Goal: Information Seeking & Learning: Learn about a topic

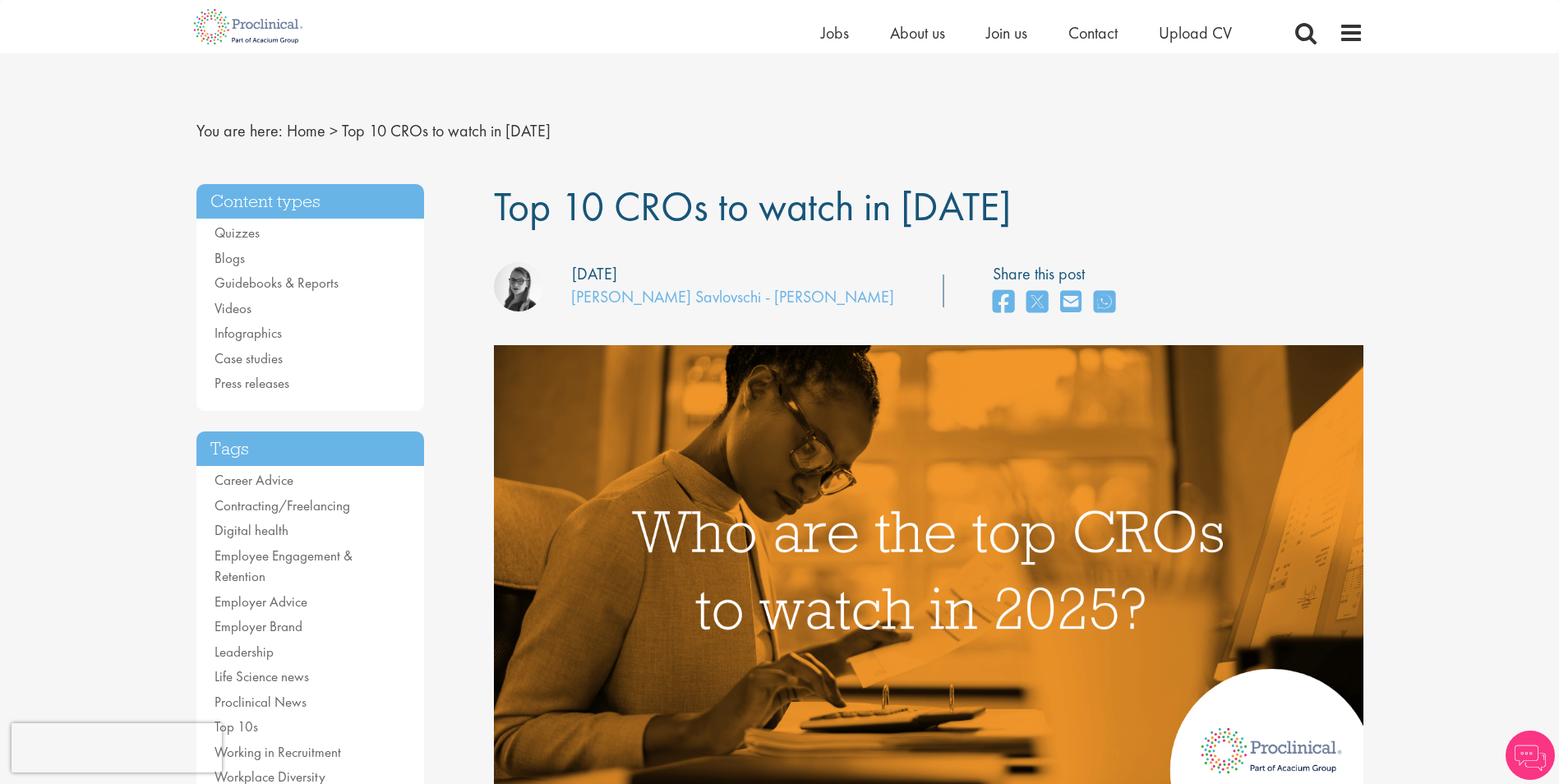
scroll to position [82, 0]
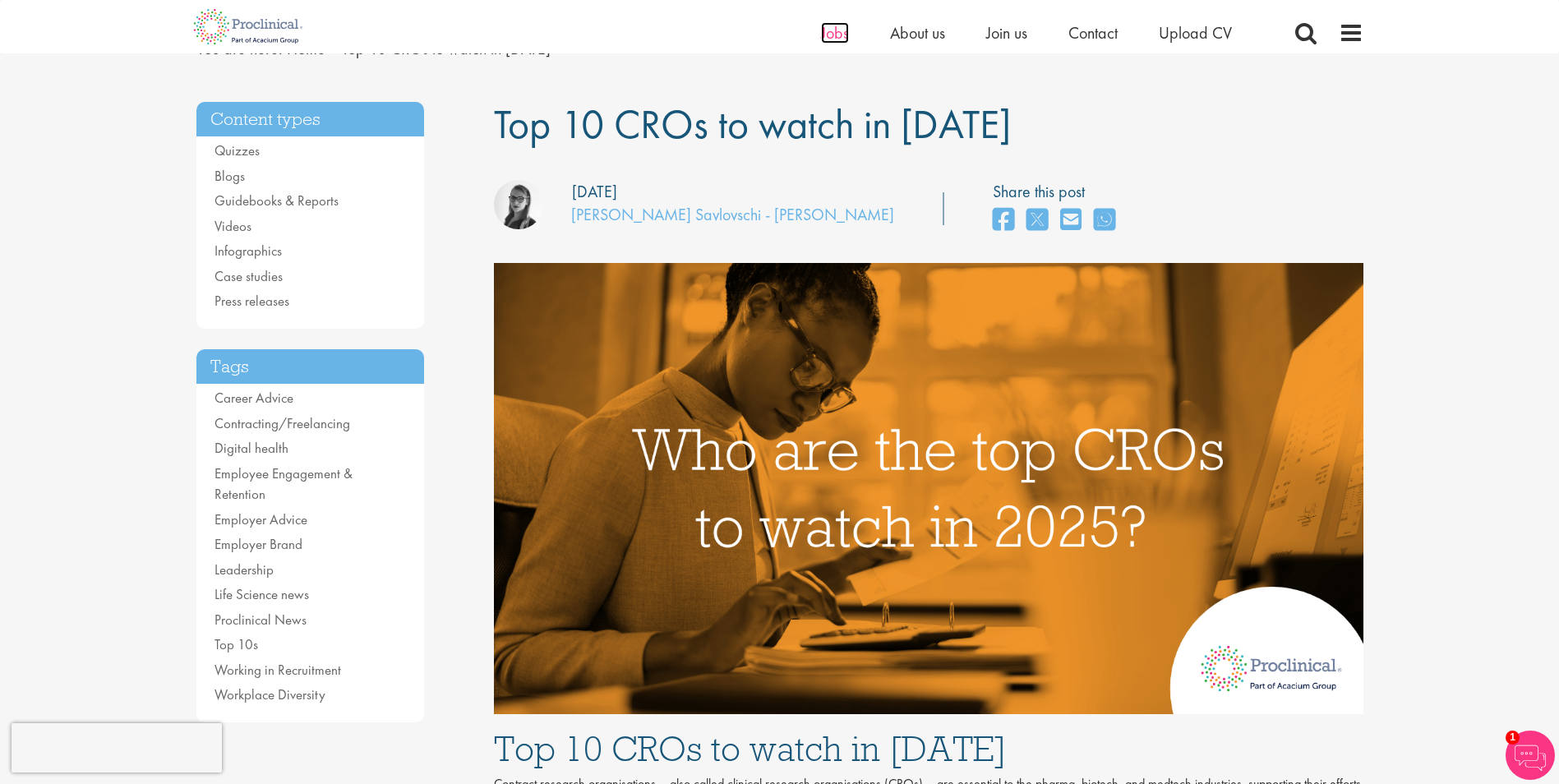
click at [834, 33] on span "Jobs" at bounding box center [834, 33] width 28 height 21
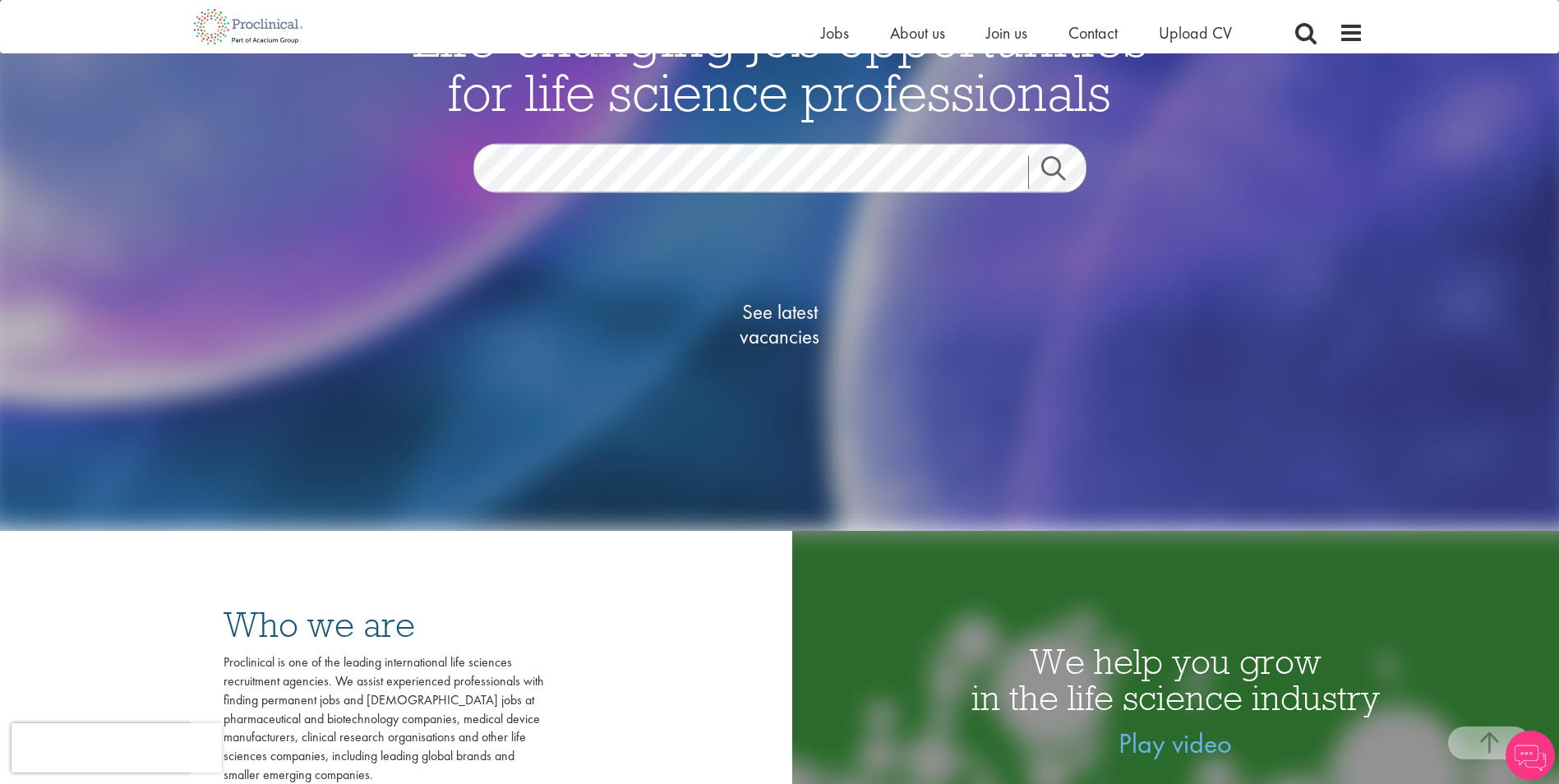
scroll to position [82, 0]
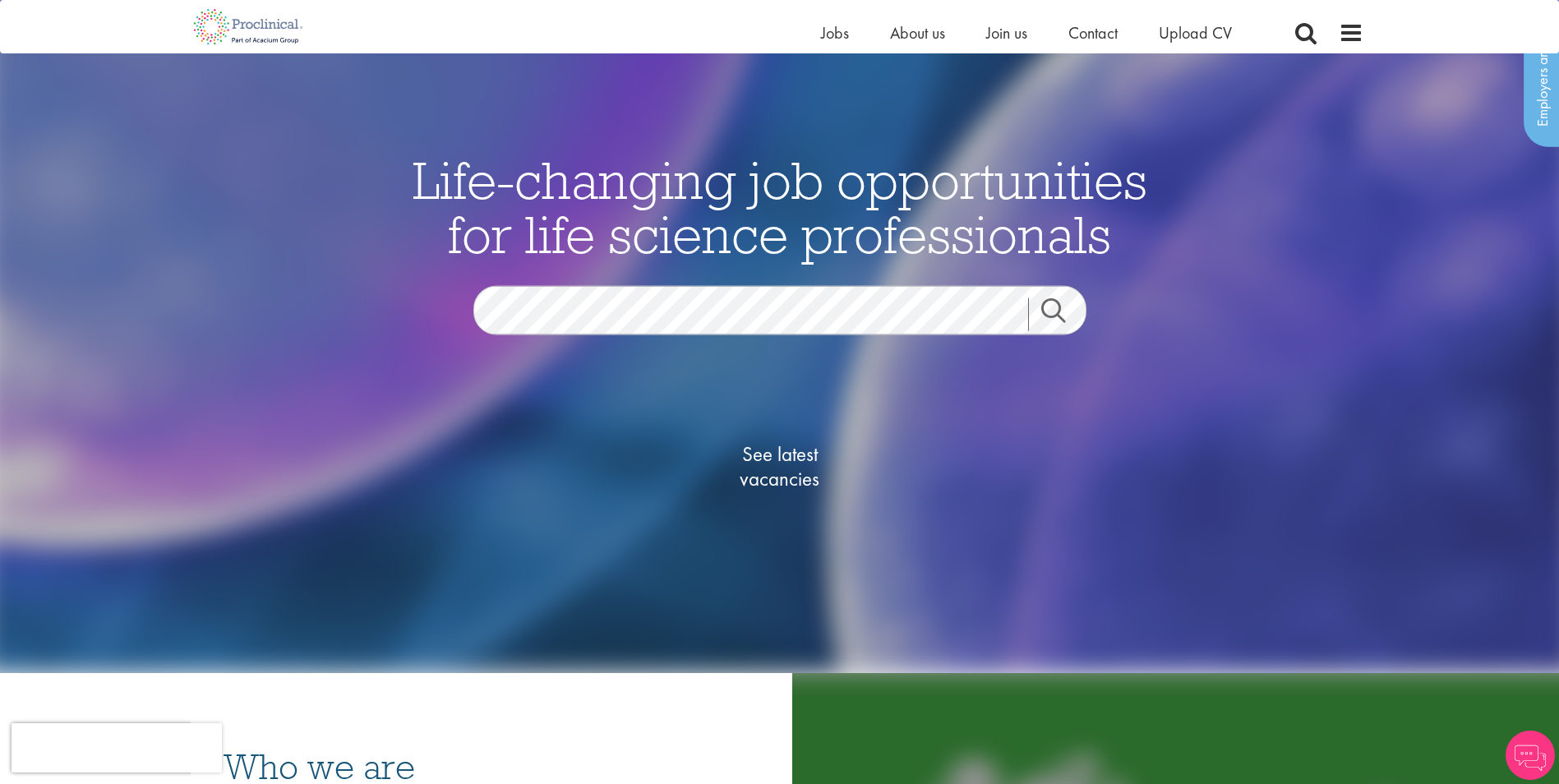
click at [1050, 312] on link "Search" at bounding box center [1064, 314] width 71 height 33
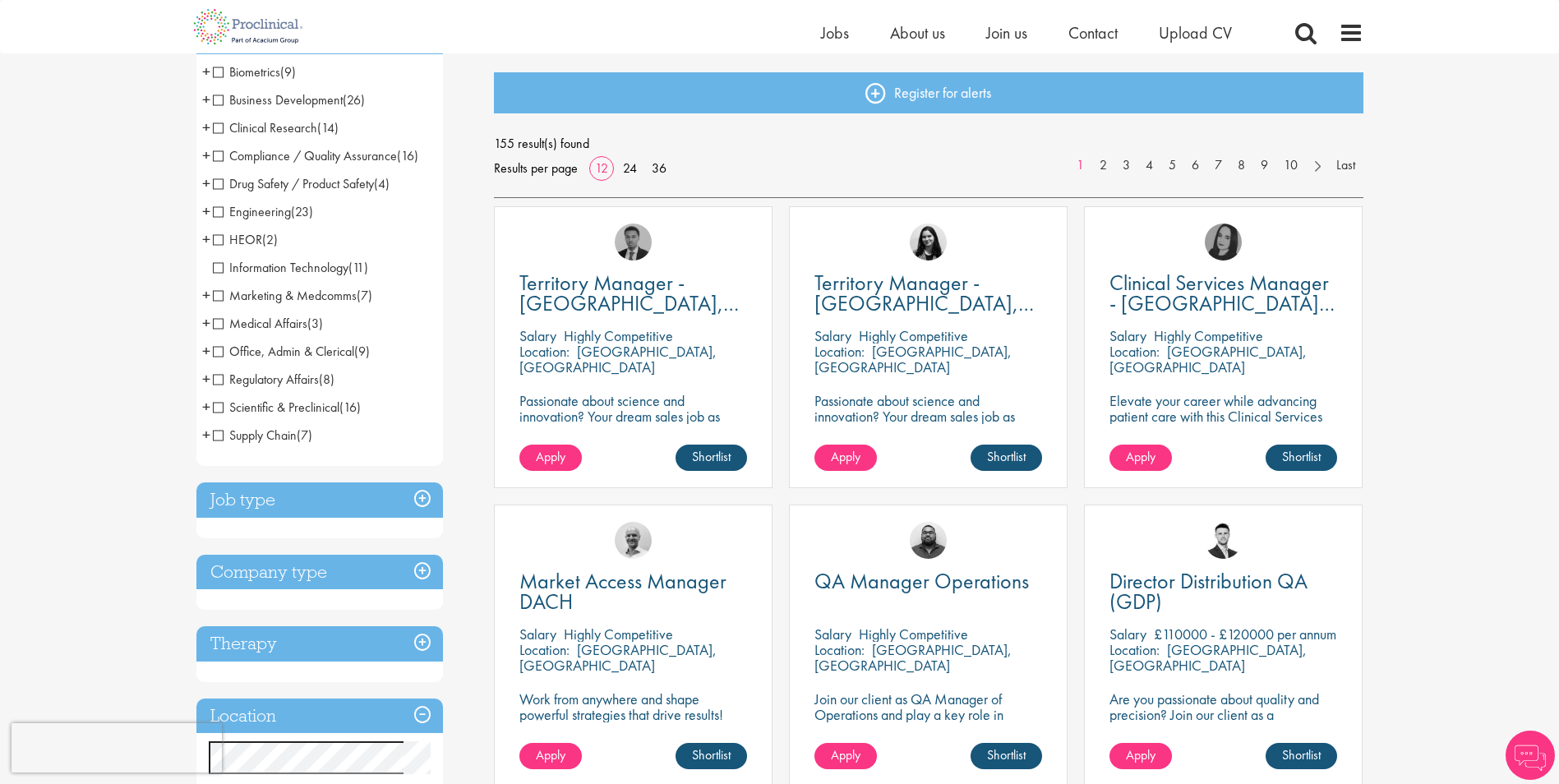
scroll to position [82, 0]
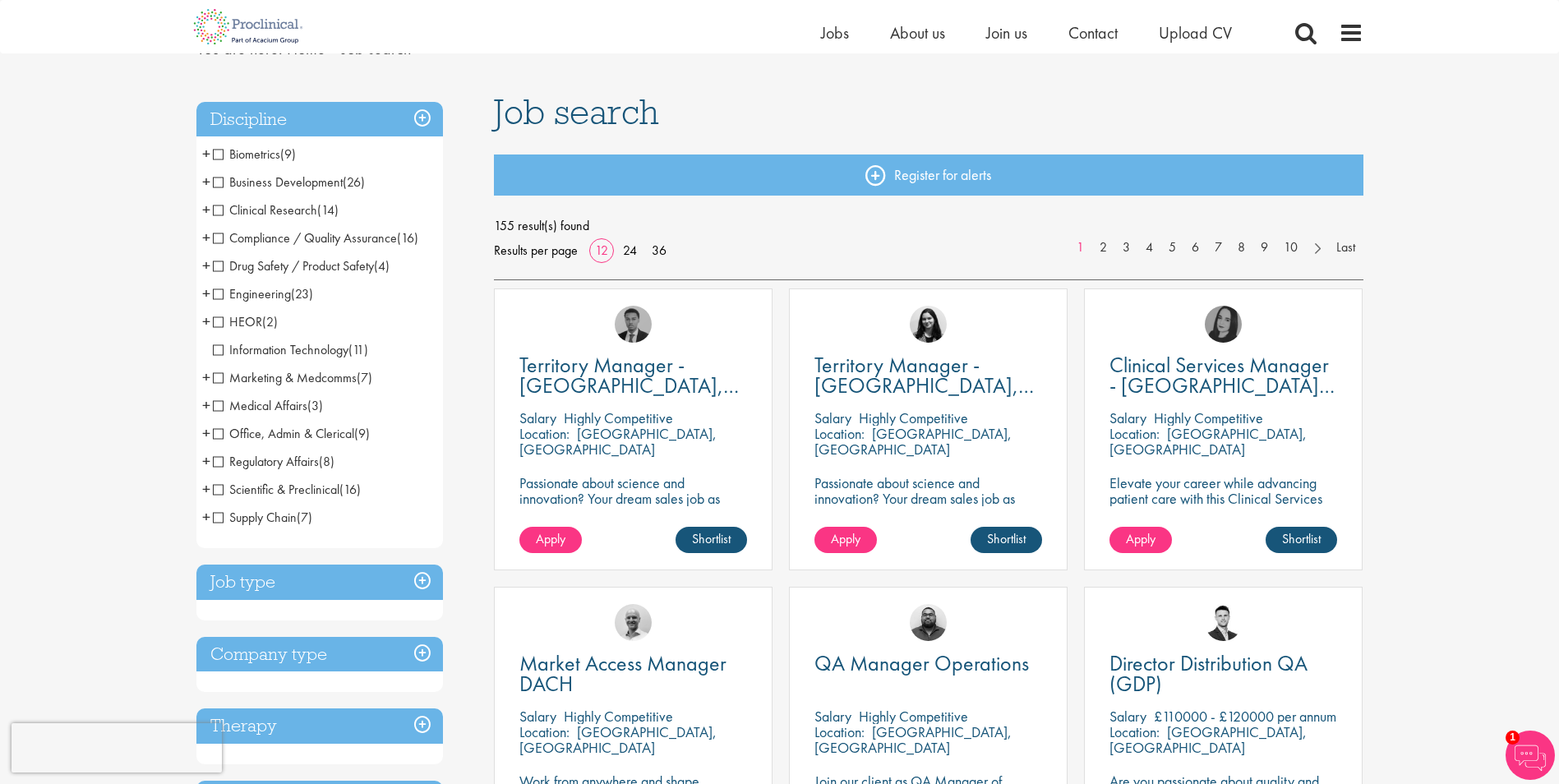
click at [217, 209] on span "Clinical Research" at bounding box center [265, 210] width 104 height 17
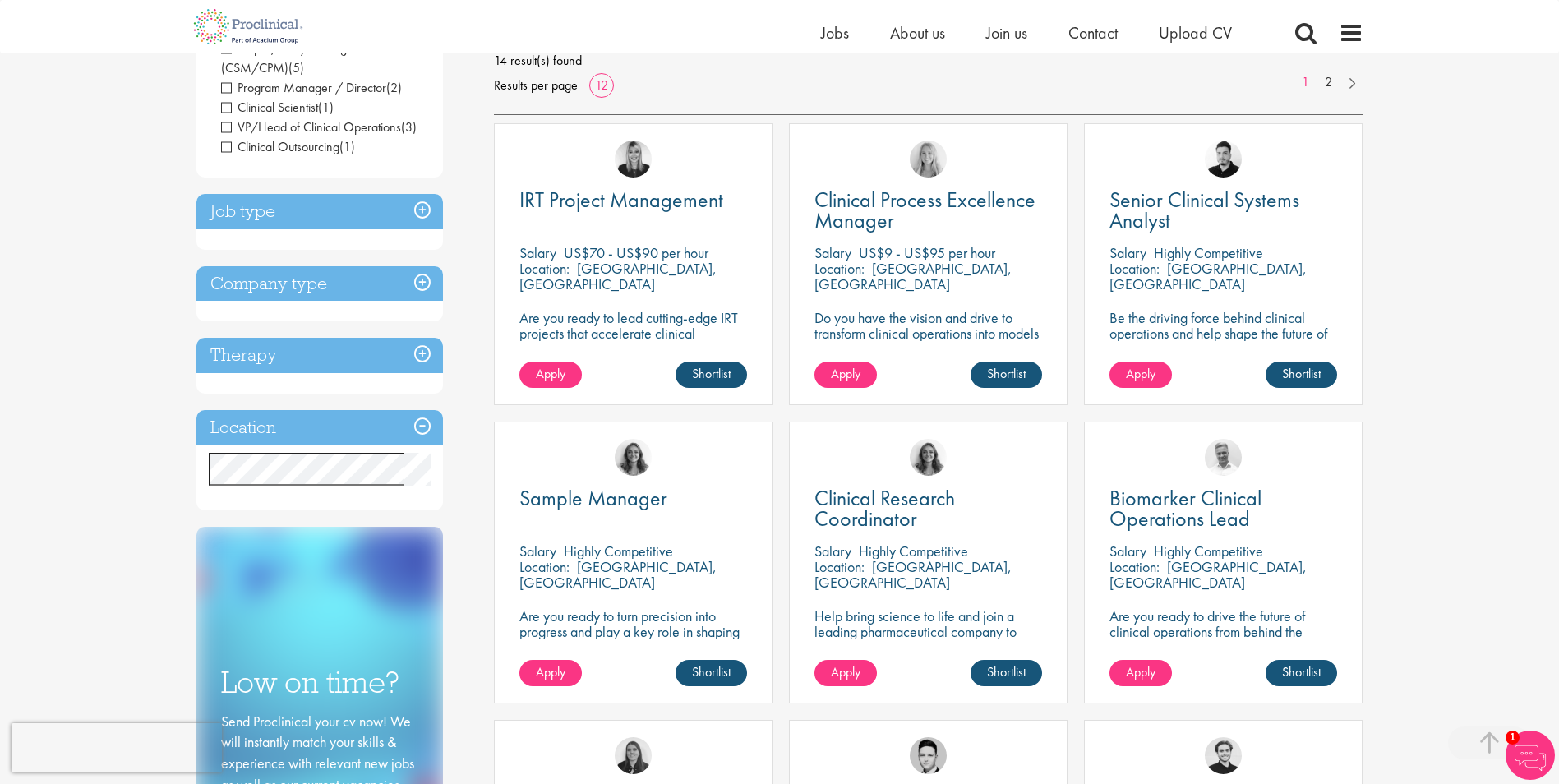
scroll to position [247, 0]
click at [416, 195] on h3 "Job type" at bounding box center [319, 212] width 247 height 35
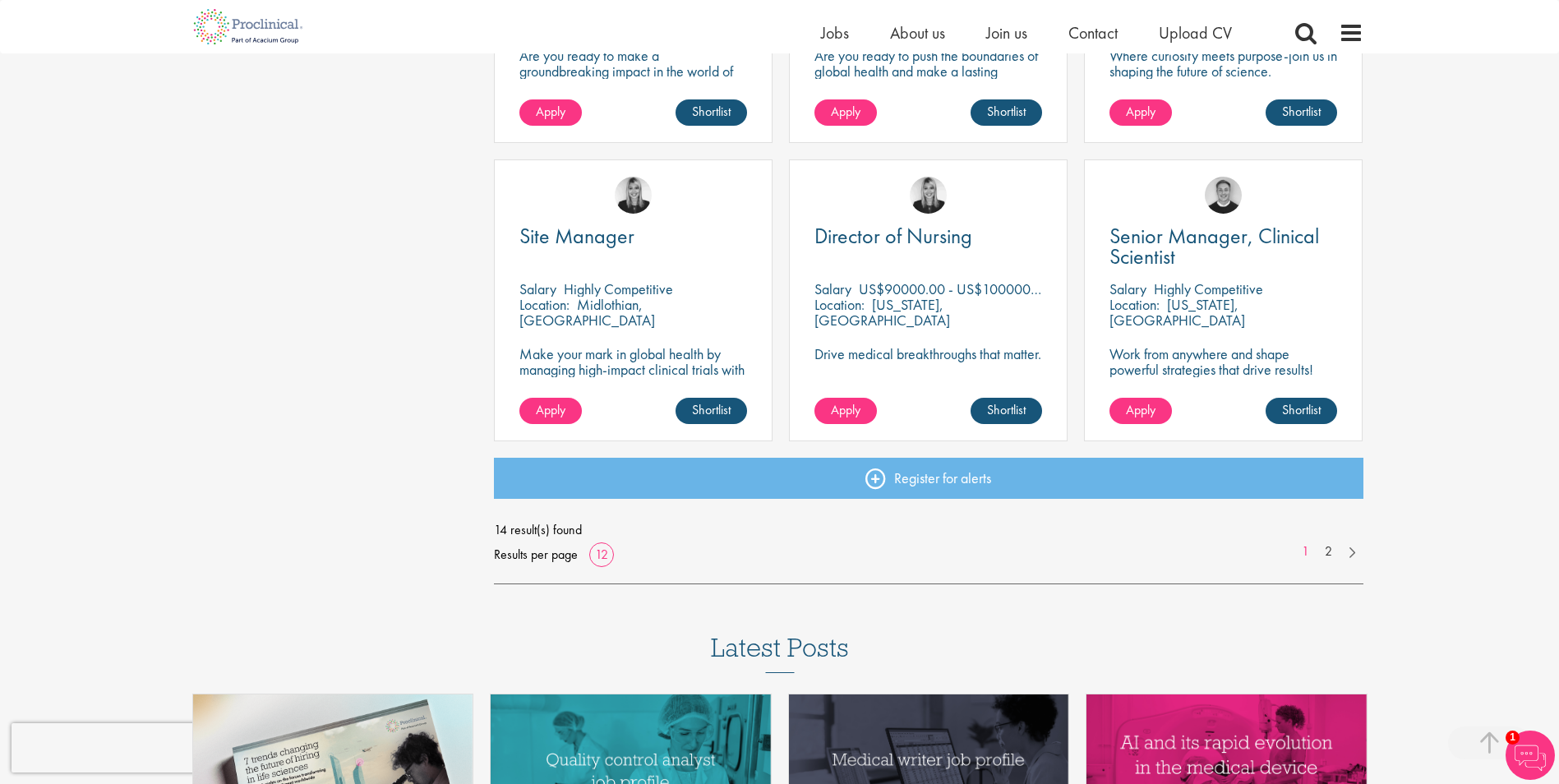
scroll to position [1149, 0]
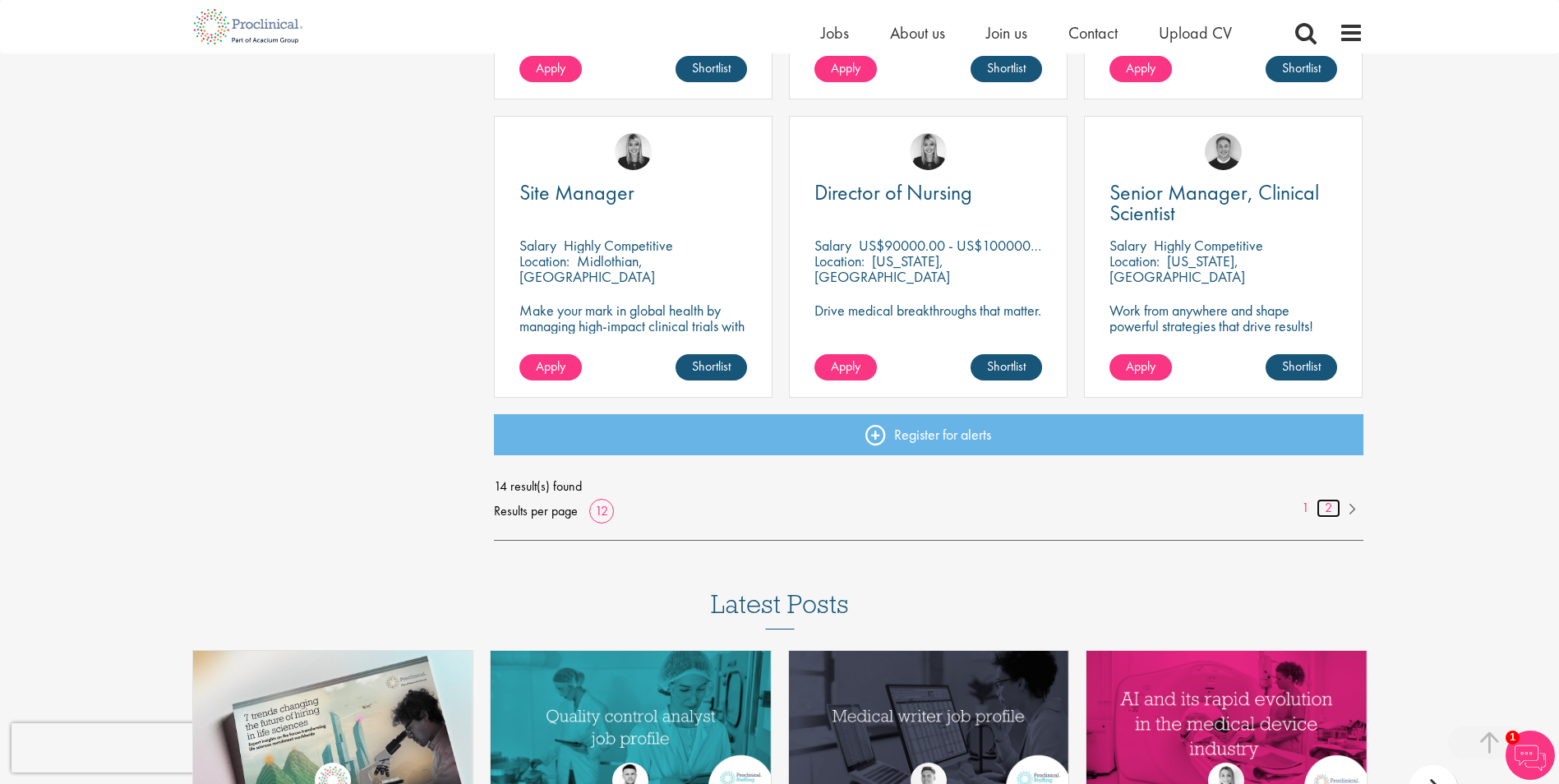
click at [1328, 506] on link "2" at bounding box center [1328, 509] width 24 height 19
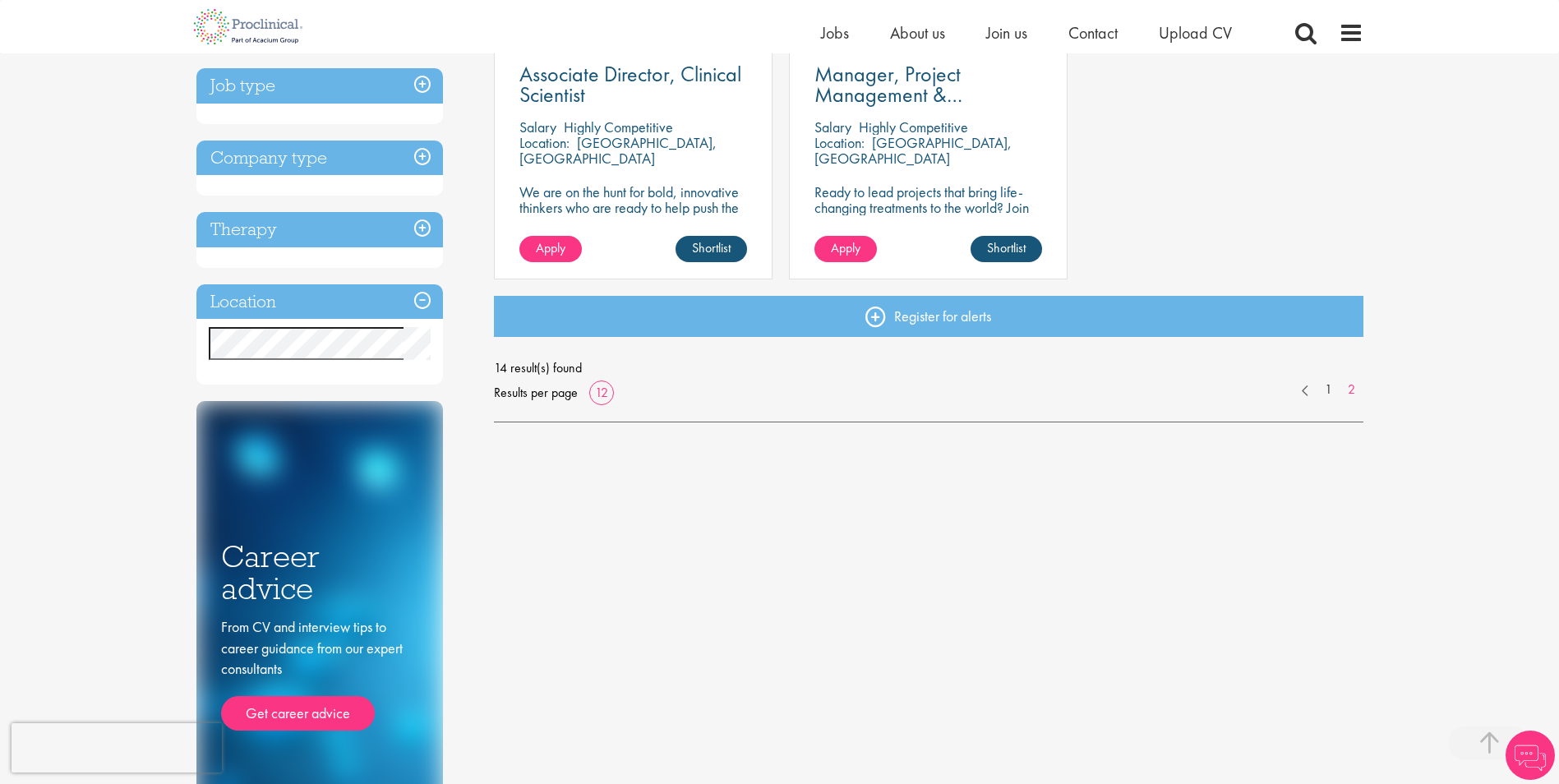
scroll to position [411, 0]
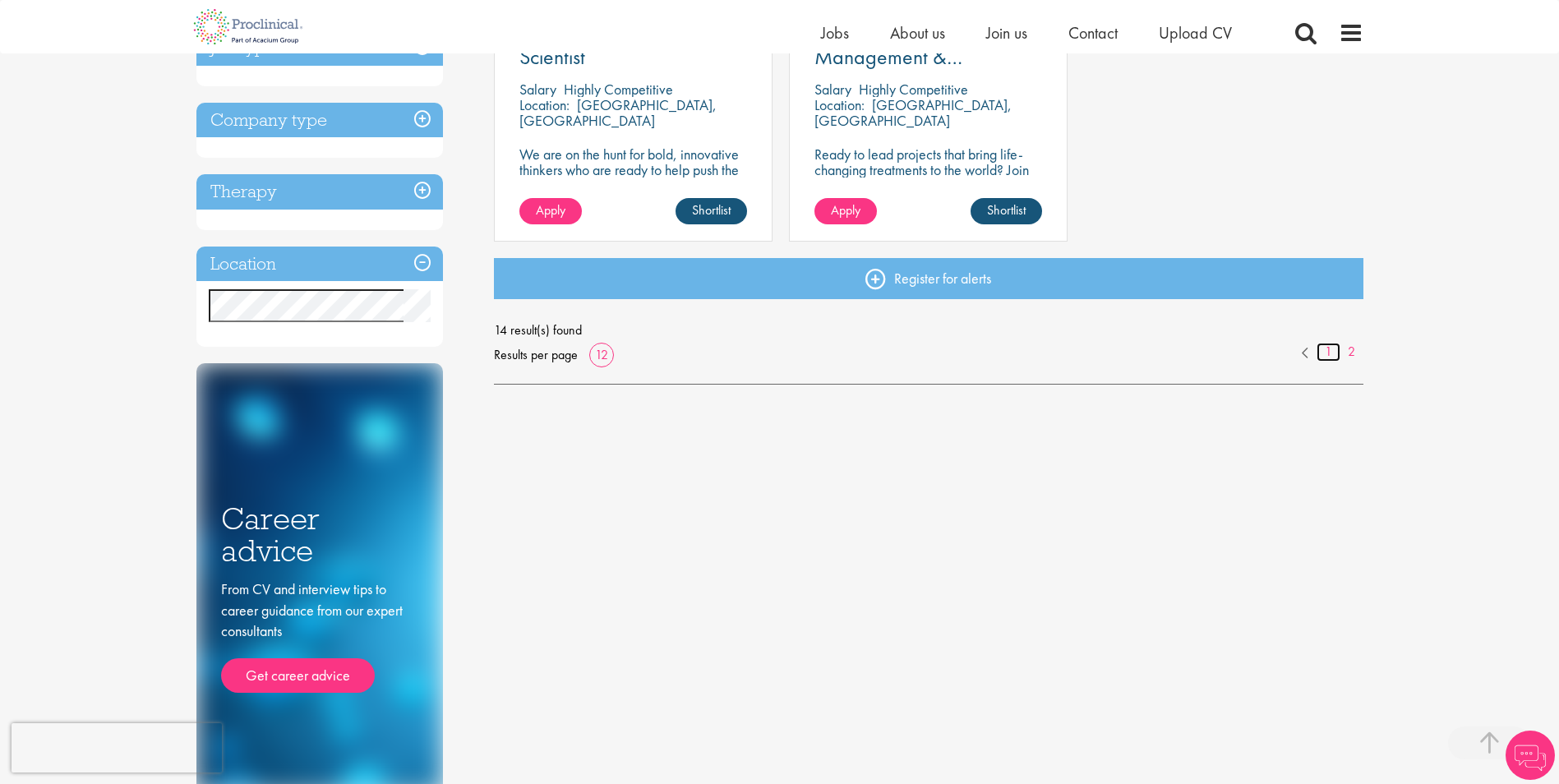
click at [1328, 353] on link "1" at bounding box center [1328, 352] width 24 height 19
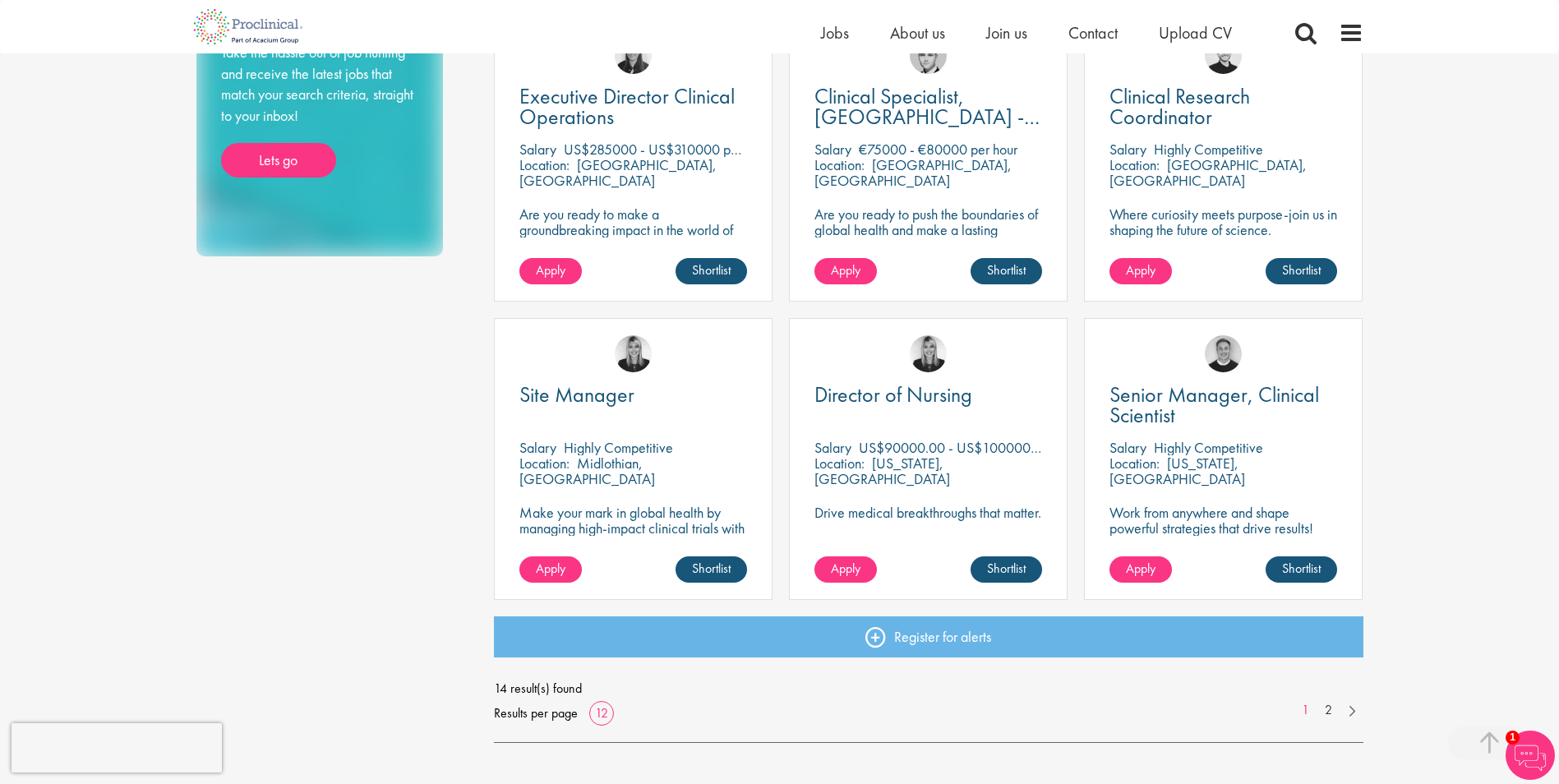
scroll to position [986, 0]
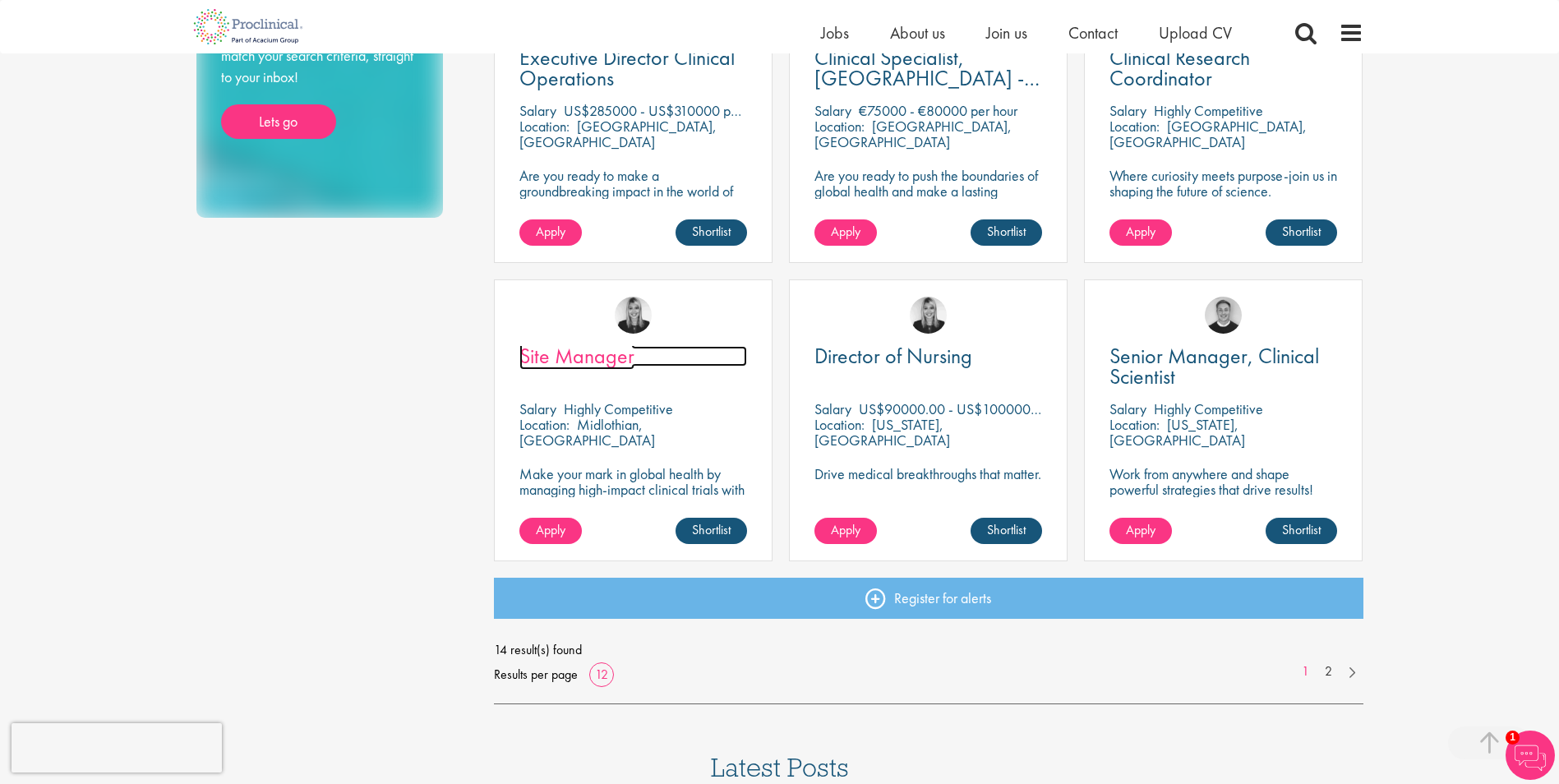
click at [624, 360] on span "Site Manager" at bounding box center [577, 355] width 115 height 28
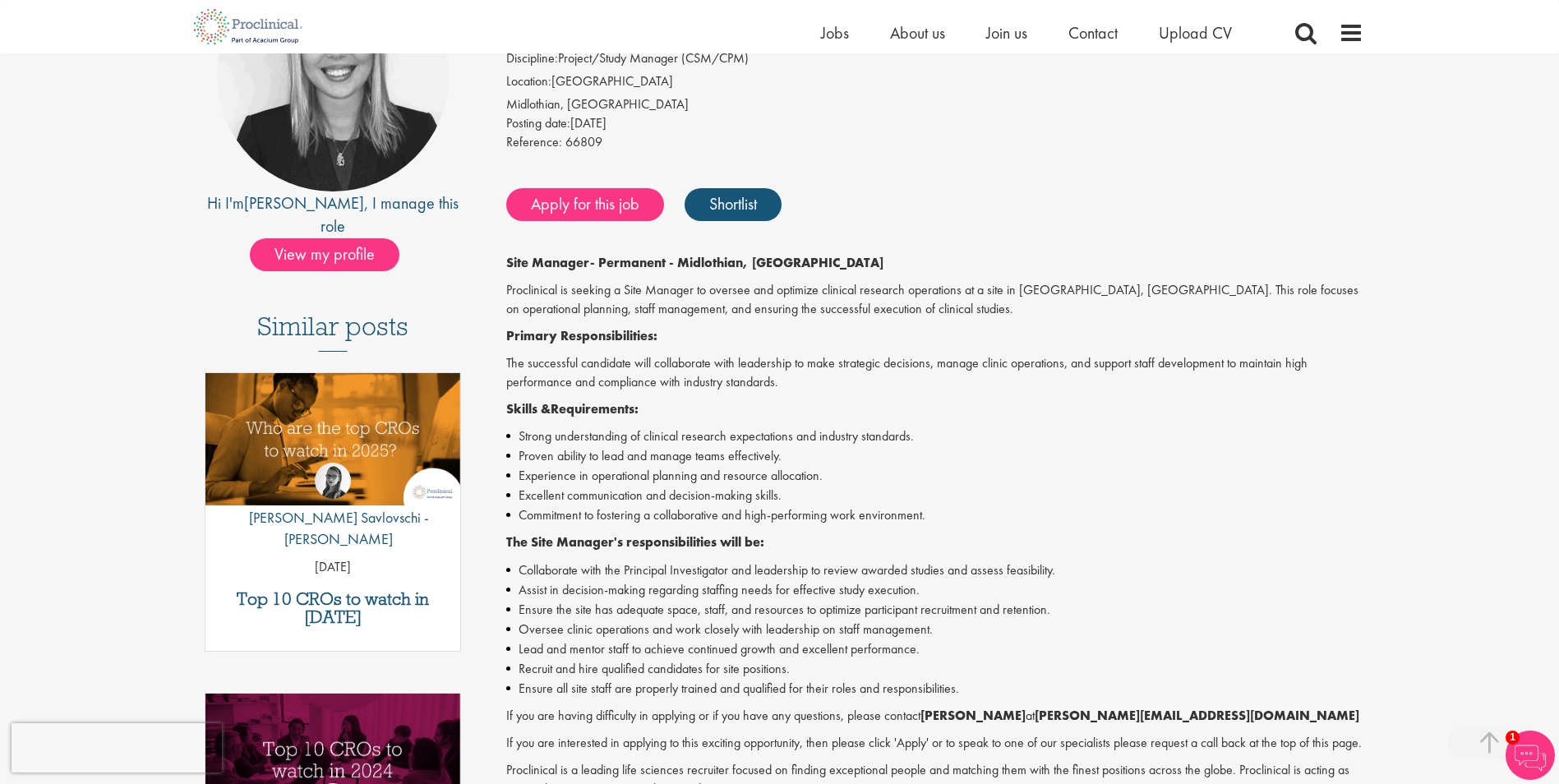
scroll to position [164, 0]
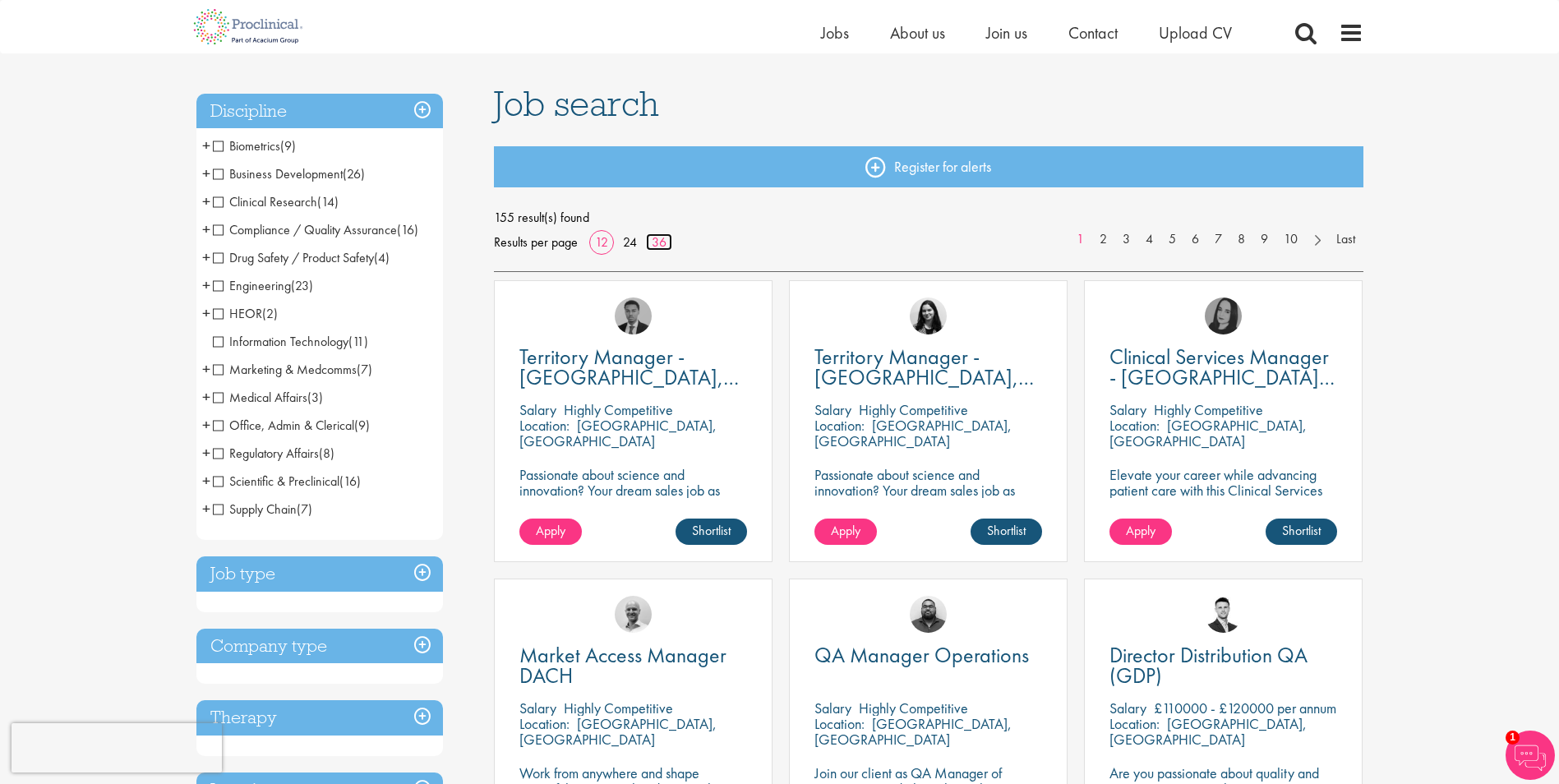
click at [663, 242] on link "36" at bounding box center [658, 242] width 26 height 17
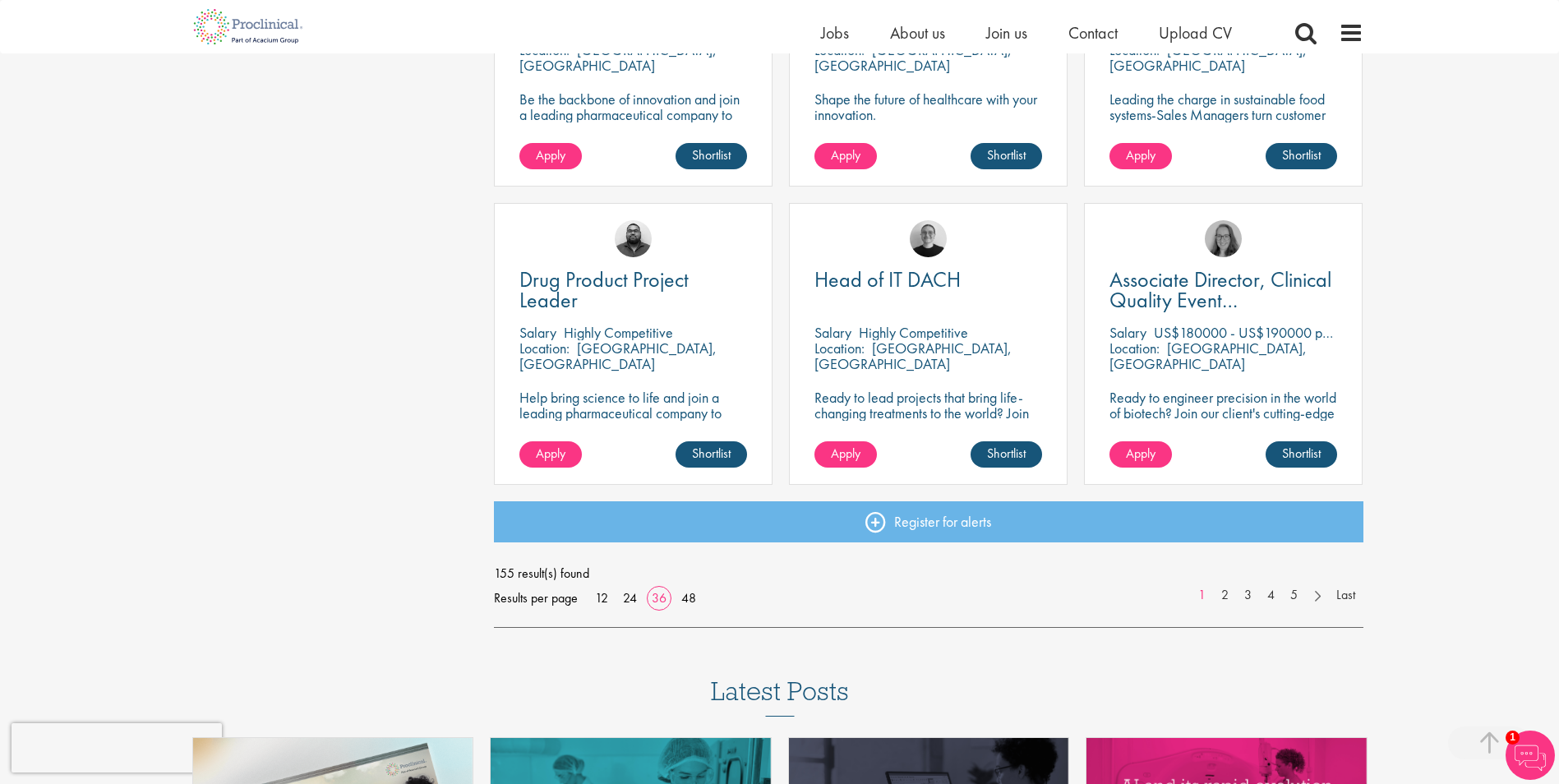
scroll to position [3451, 0]
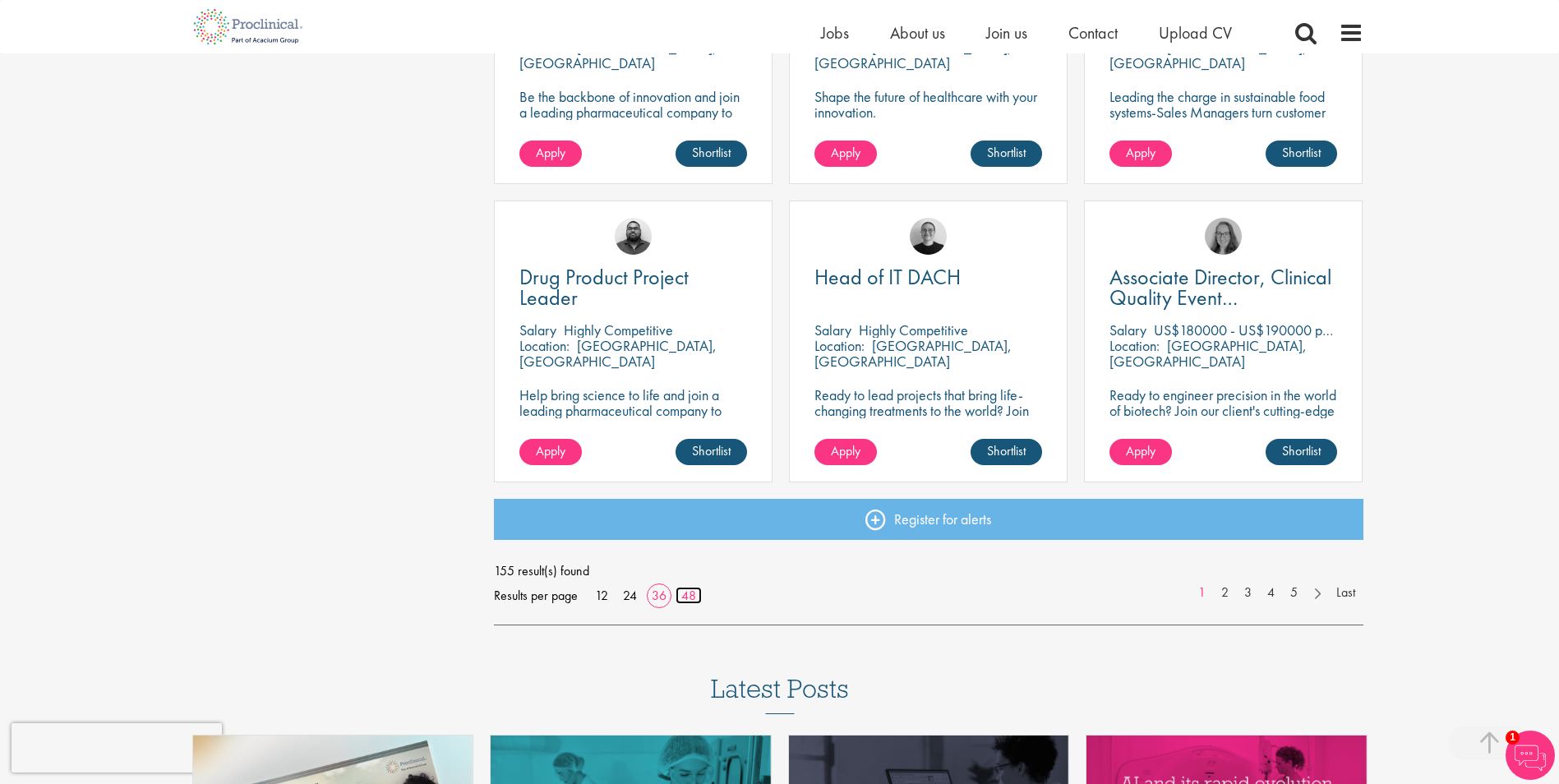
click at [692, 593] on link "48" at bounding box center [688, 596] width 26 height 17
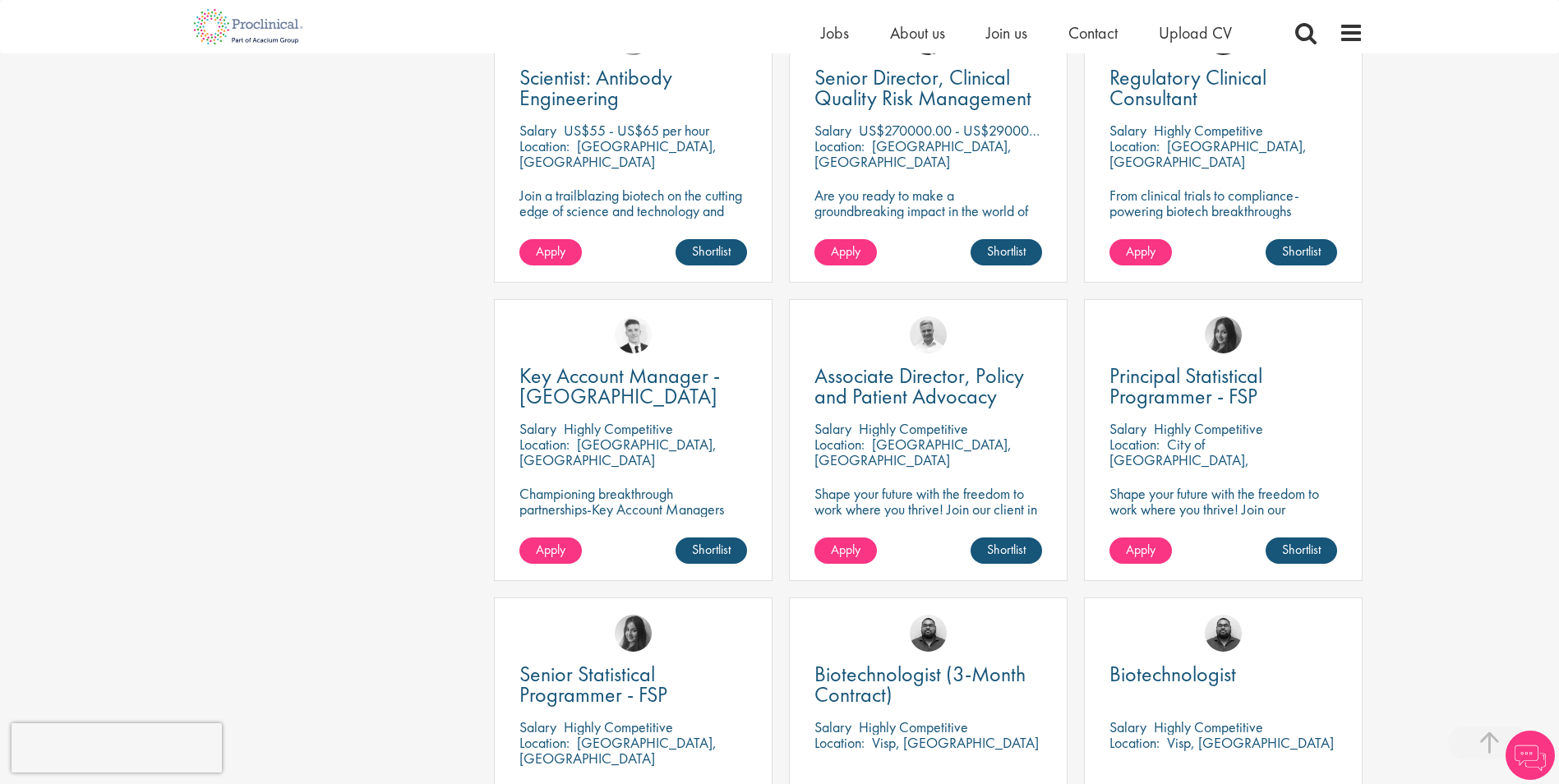
scroll to position [4519, 0]
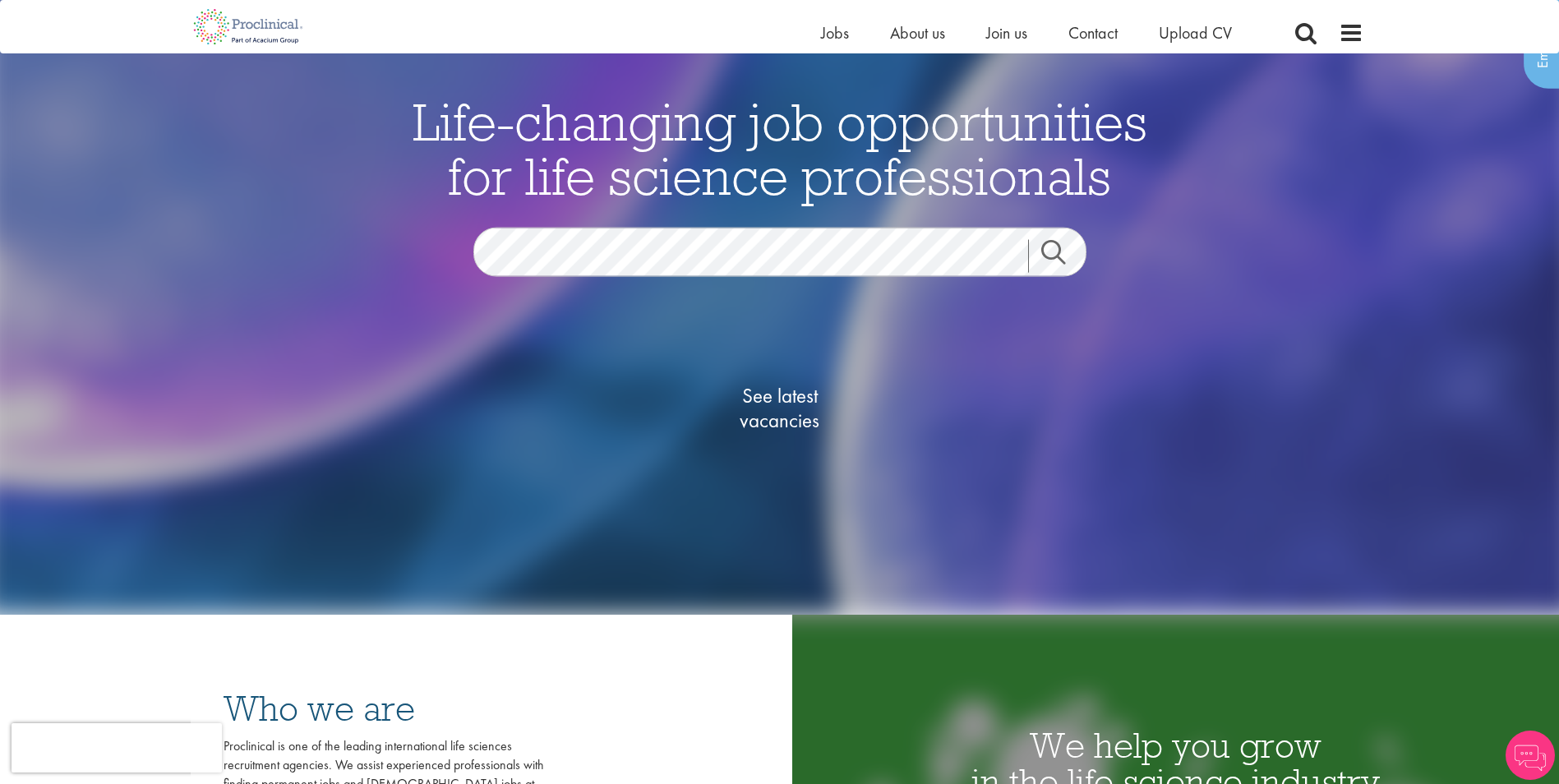
scroll to position [411, 0]
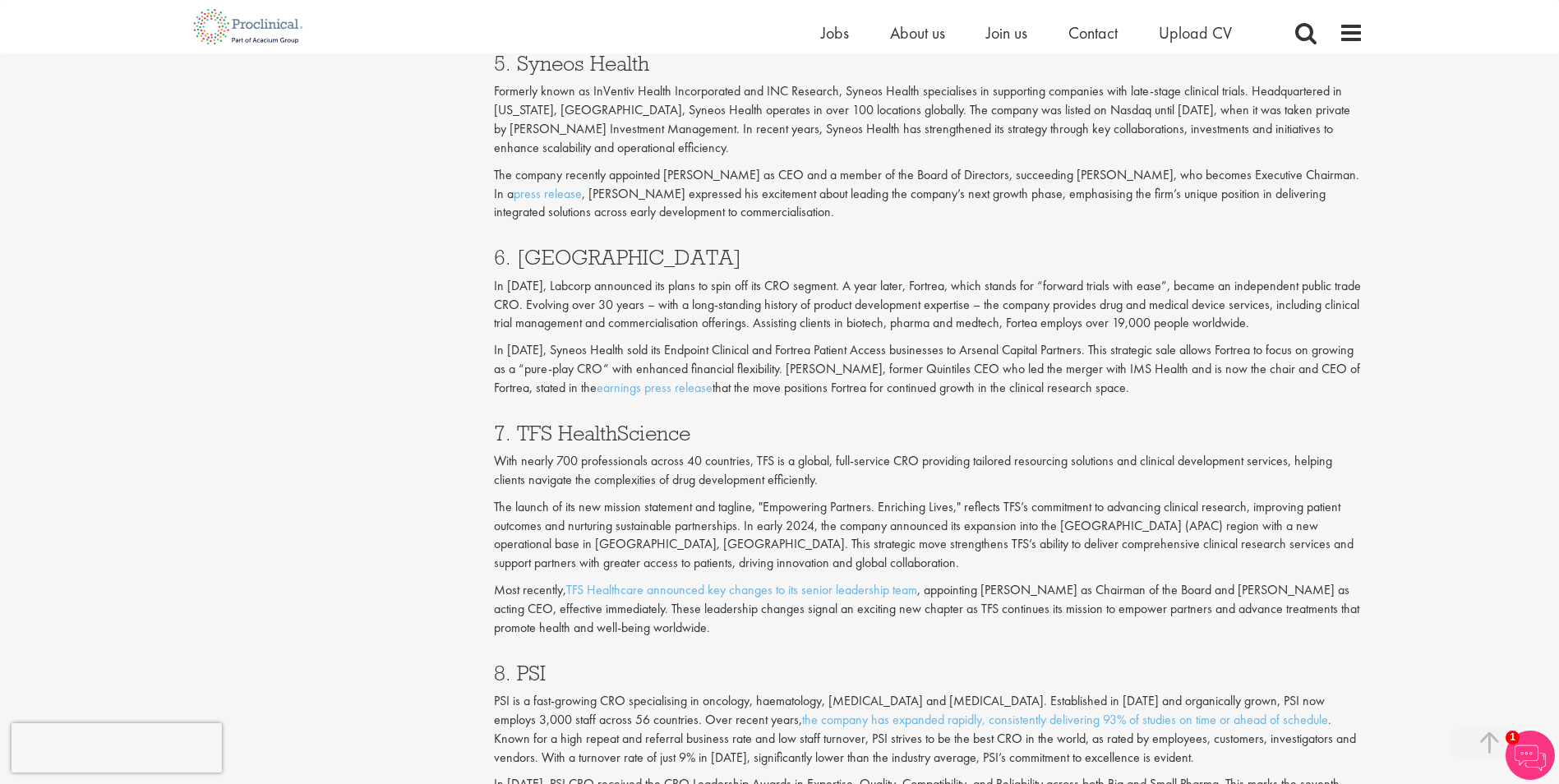
scroll to position [2875, 0]
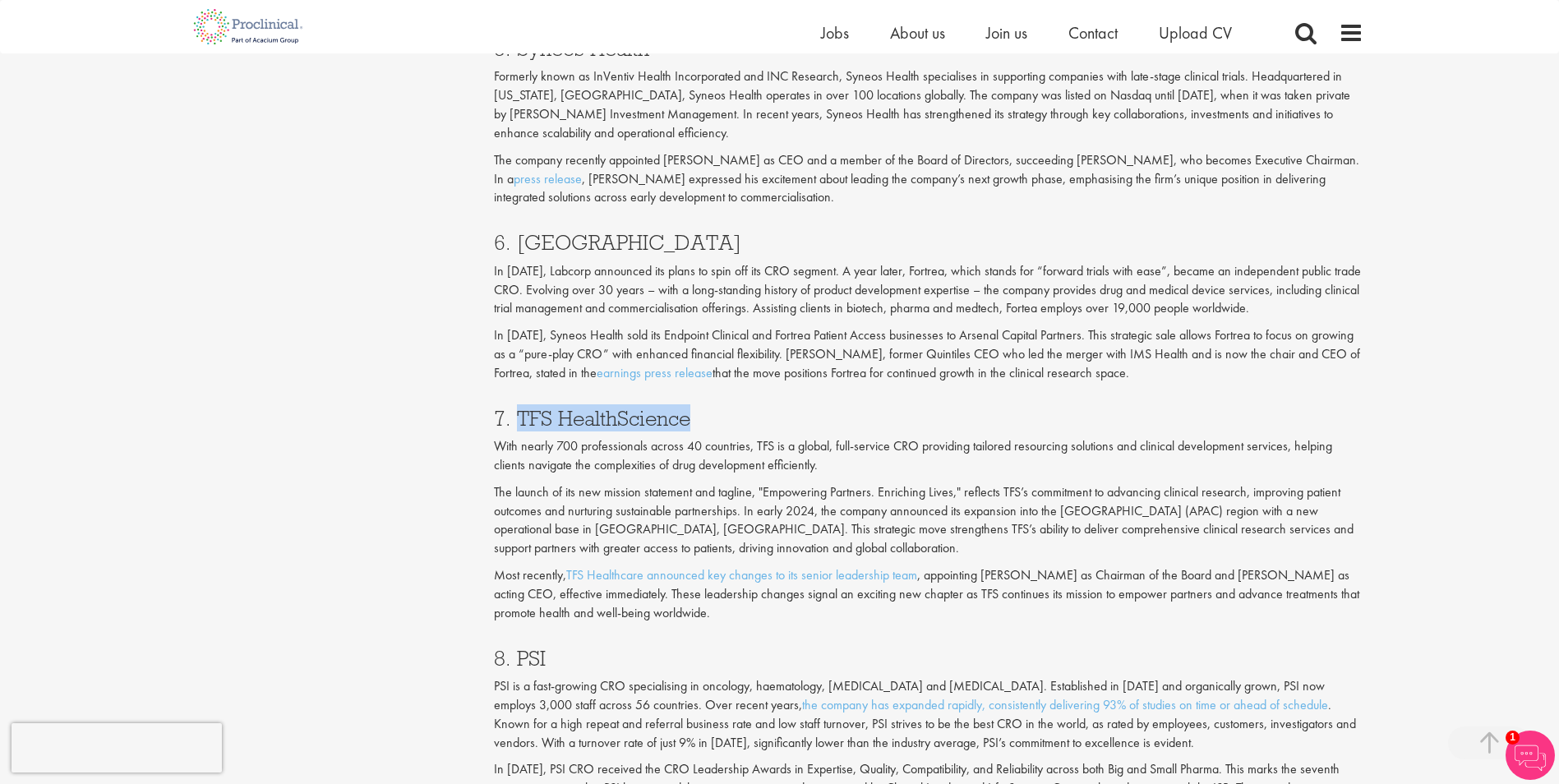
drag, startPoint x: 697, startPoint y: 424, endPoint x: 520, endPoint y: 428, distance: 177.0
click at [520, 428] on h3 "7. TFS HealthScience" at bounding box center [928, 418] width 869 height 21
drag, startPoint x: 520, startPoint y: 428, endPoint x: 528, endPoint y: 420, distance: 11.3
copy h3 "TFS HealthScience"
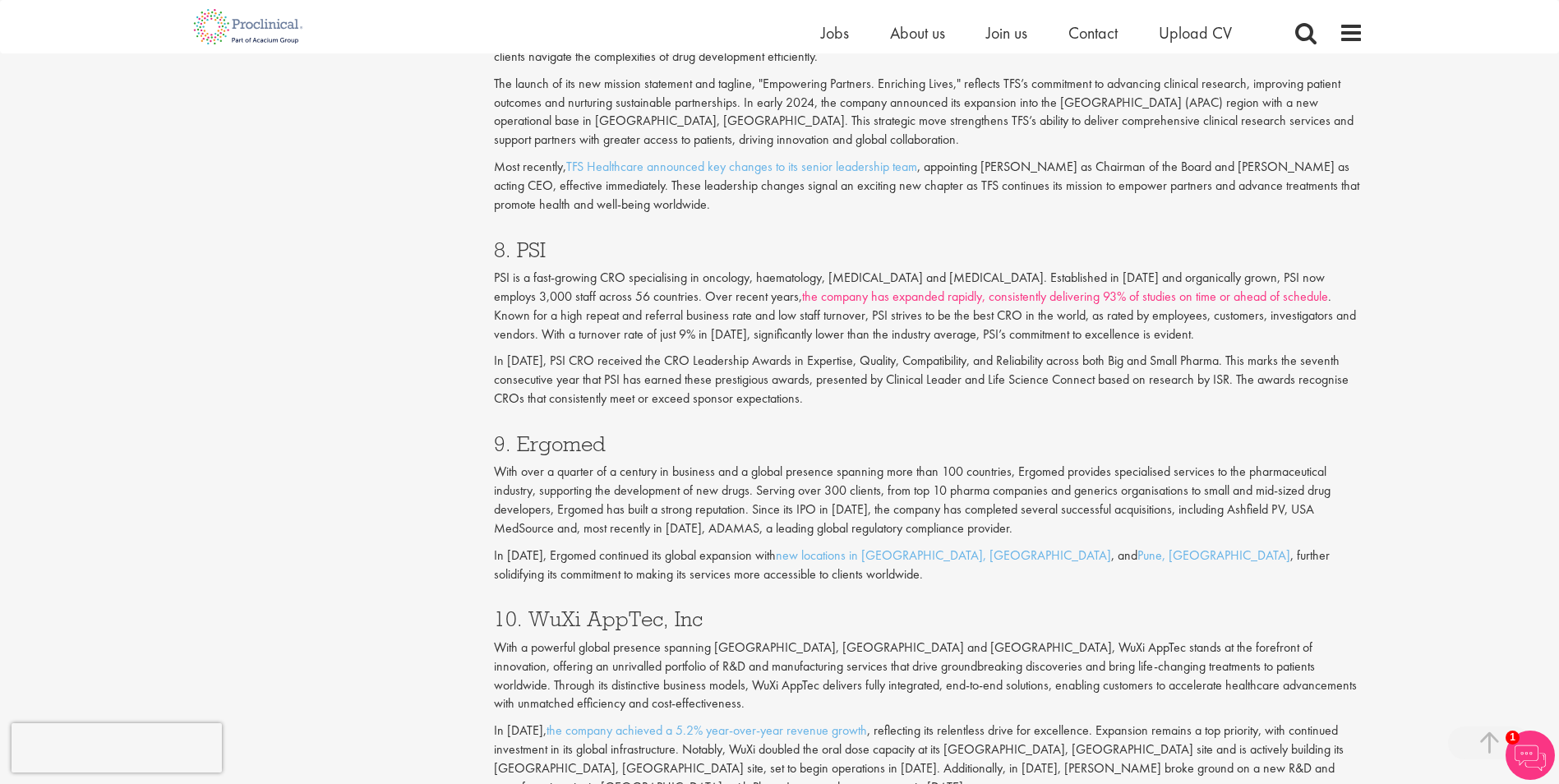
scroll to position [3368, 0]
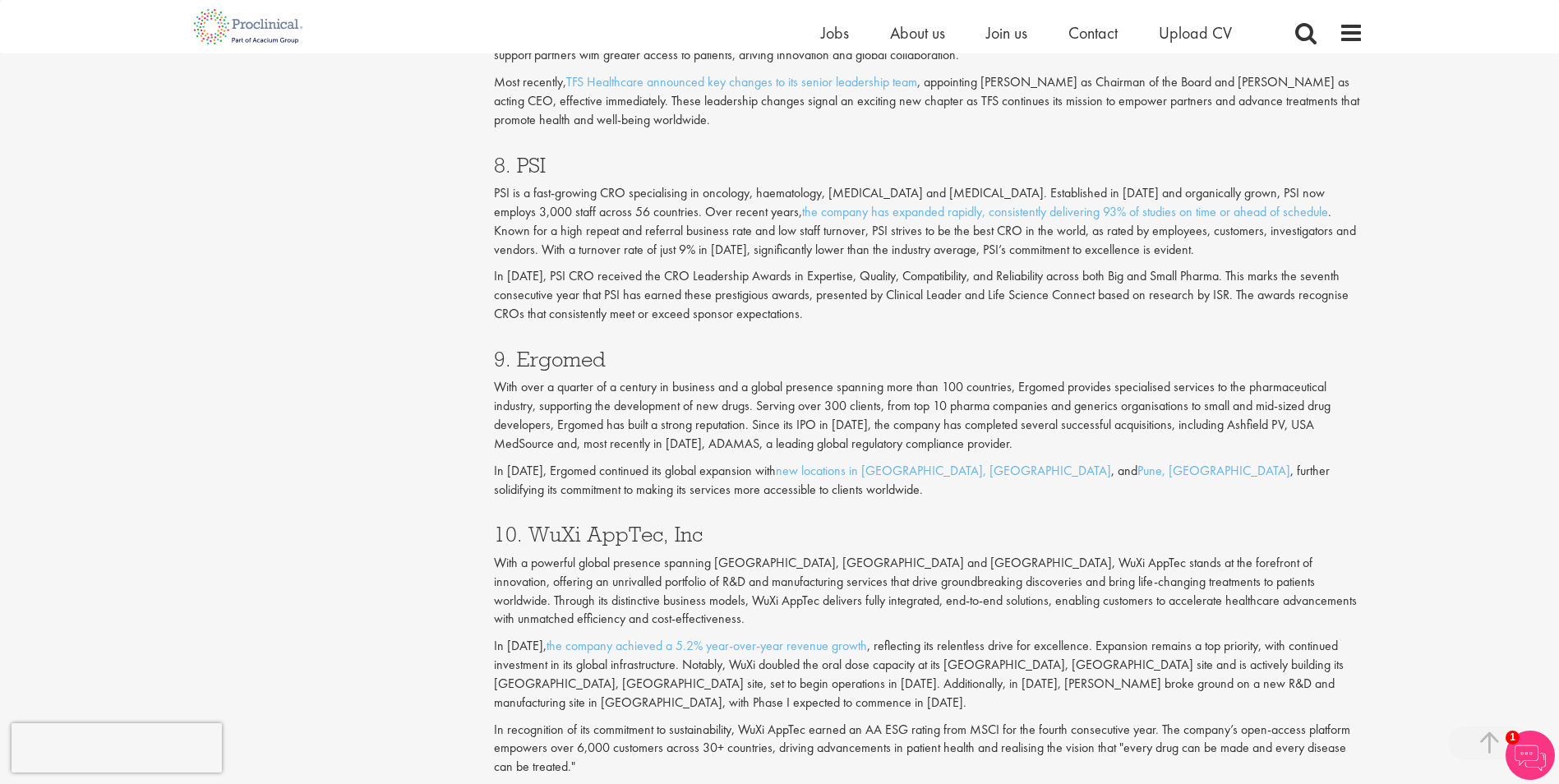
click at [606, 363] on h3 "9. Ergomed" at bounding box center [928, 359] width 869 height 21
drag, startPoint x: 610, startPoint y: 359, endPoint x: 518, endPoint y: 362, distance: 92.0
click at [518, 362] on h3 "9. Ergomed" at bounding box center [928, 359] width 869 height 21
copy h3 "Ergomed"
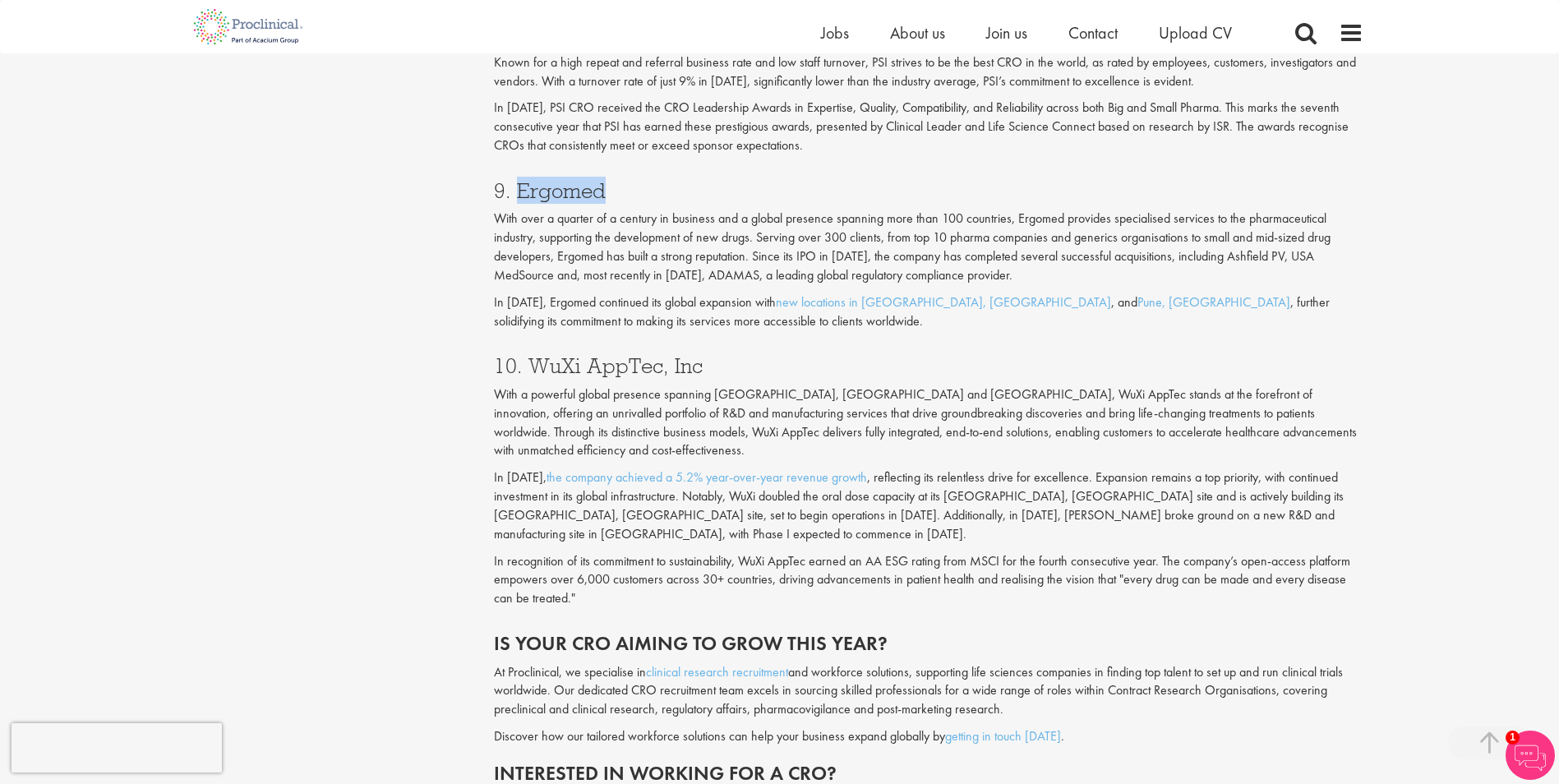
scroll to position [3615, 0]
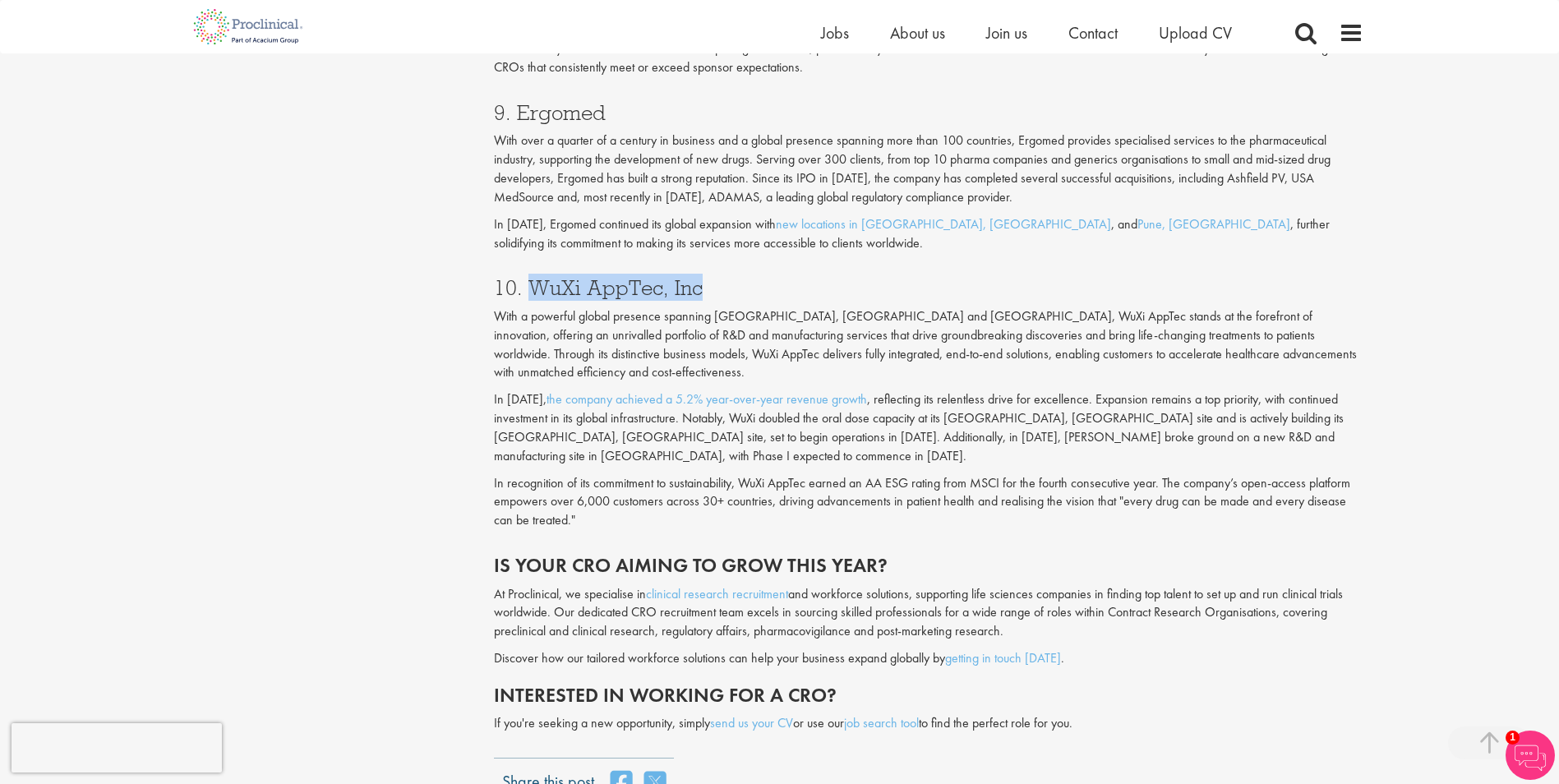
drag, startPoint x: 702, startPoint y: 289, endPoint x: 535, endPoint y: 296, distance: 167.1
click at [535, 296] on h3 "10. WuXi AppTec, Inc" at bounding box center [928, 288] width 869 height 21
drag, startPoint x: 535, startPoint y: 296, endPoint x: 544, endPoint y: 292, distance: 9.8
copy h3 "WuXi AppTec, Inc"
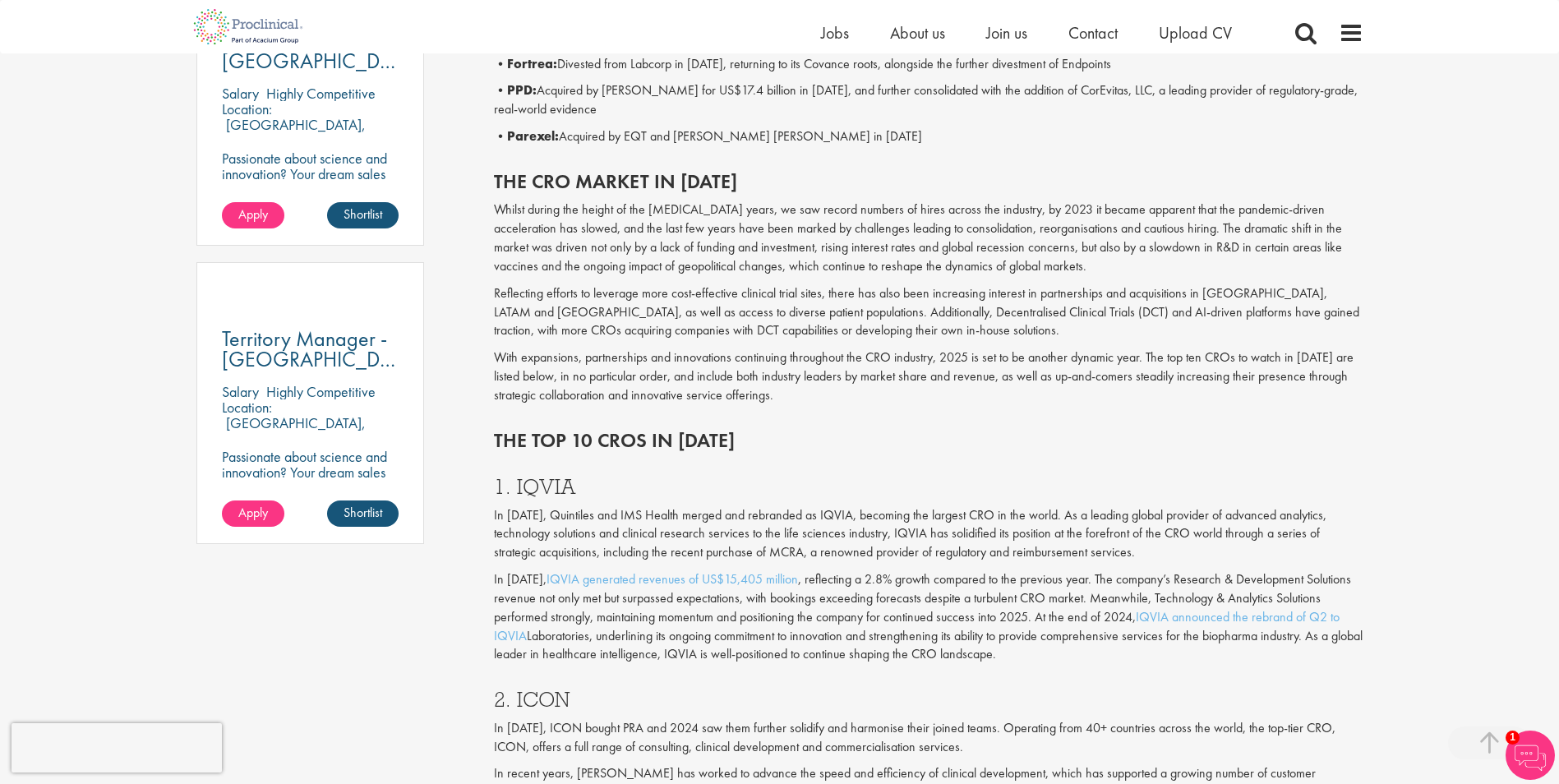
scroll to position [986, 0]
